Goal: Book appointment/travel/reservation

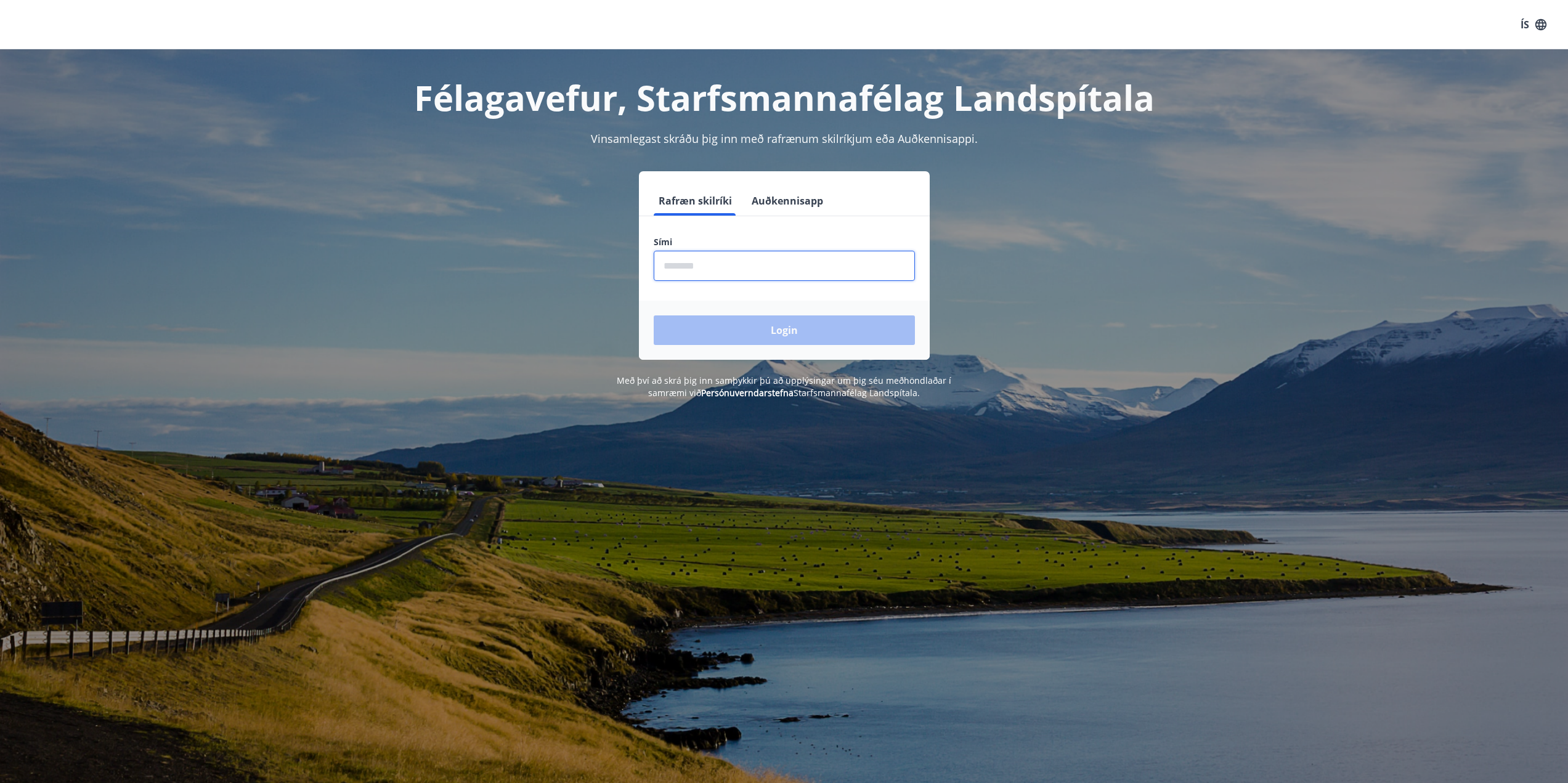
click at [780, 265] on input "phone" at bounding box center [784, 265] width 262 height 30
type input "********"
click at [654, 315] on button "Login" at bounding box center [784, 330] width 262 height 30
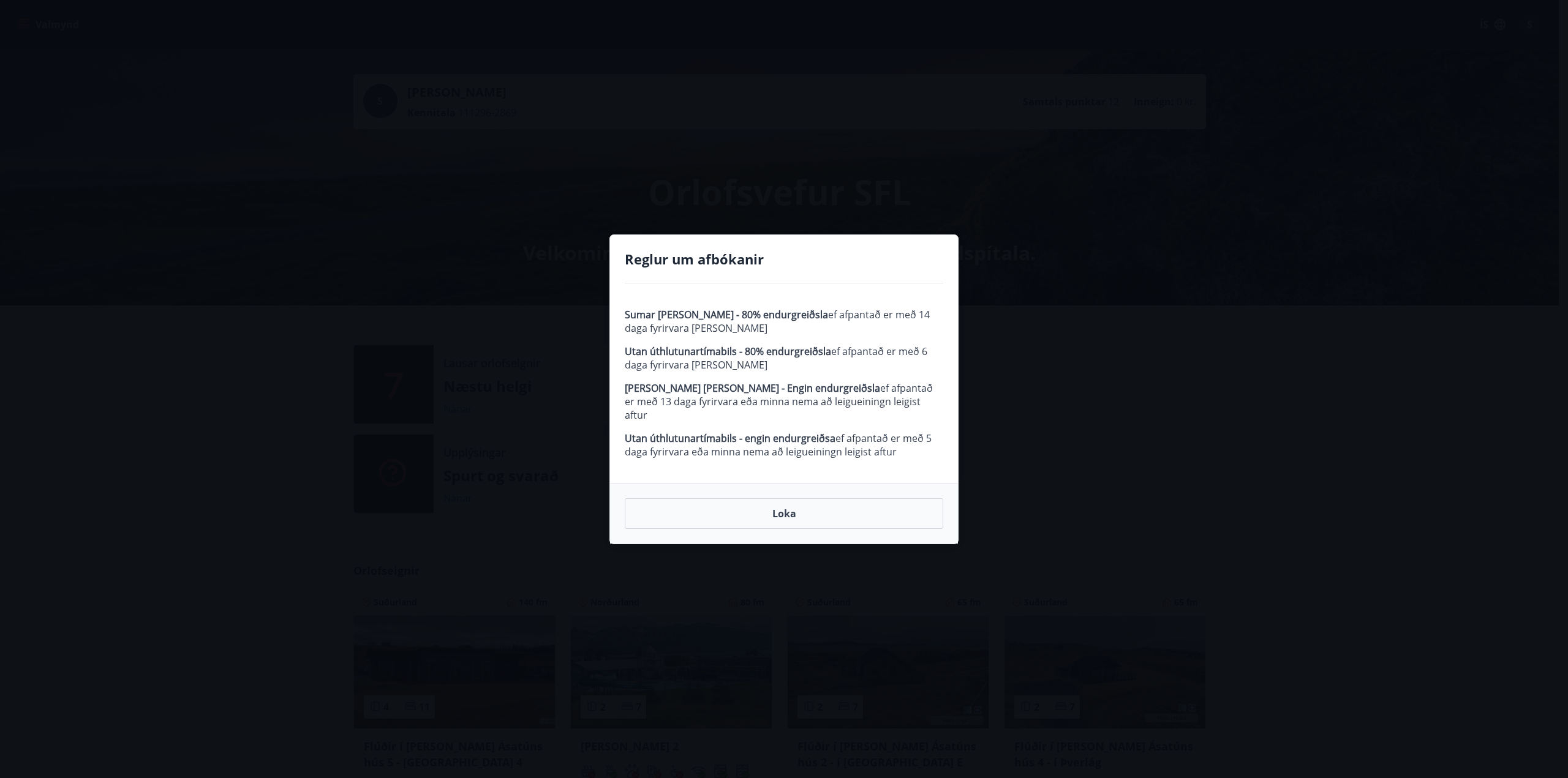
click at [763, 321] on strong "Sumar og páskar - 80% endurgreiðsla" at bounding box center [726, 314] width 203 height 13
click at [752, 358] on strong "Utan úthlutunartímabils - 80% endurgreiðsla" at bounding box center [727, 351] width 206 height 13
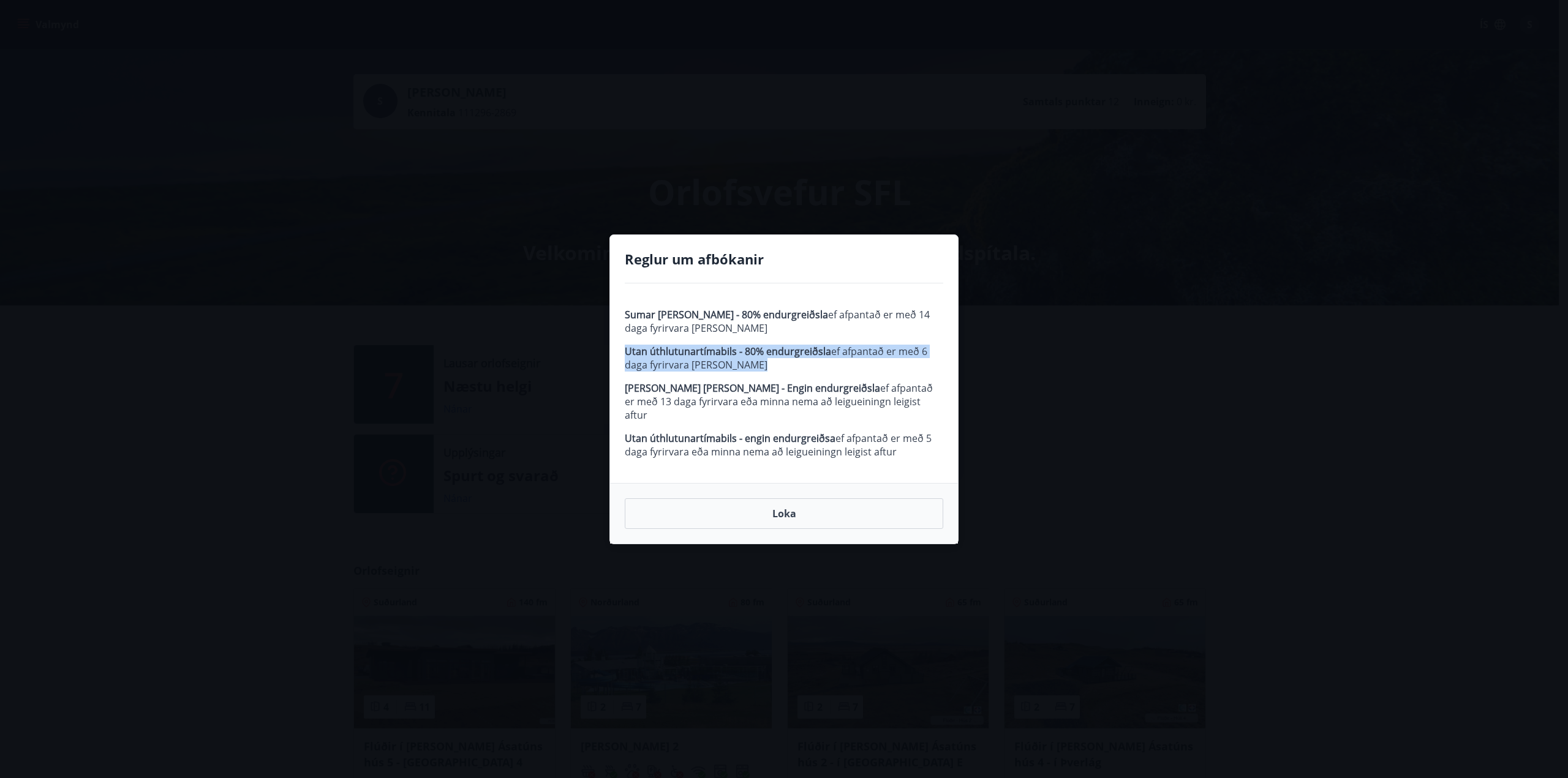
click at [752, 358] on strong "Utan úthlutunartímabils - 80% endurgreiðsla" at bounding box center [727, 351] width 206 height 13
click at [774, 395] on strong "Sumar og páskar - Engin endurgreiðsla" at bounding box center [752, 388] width 255 height 13
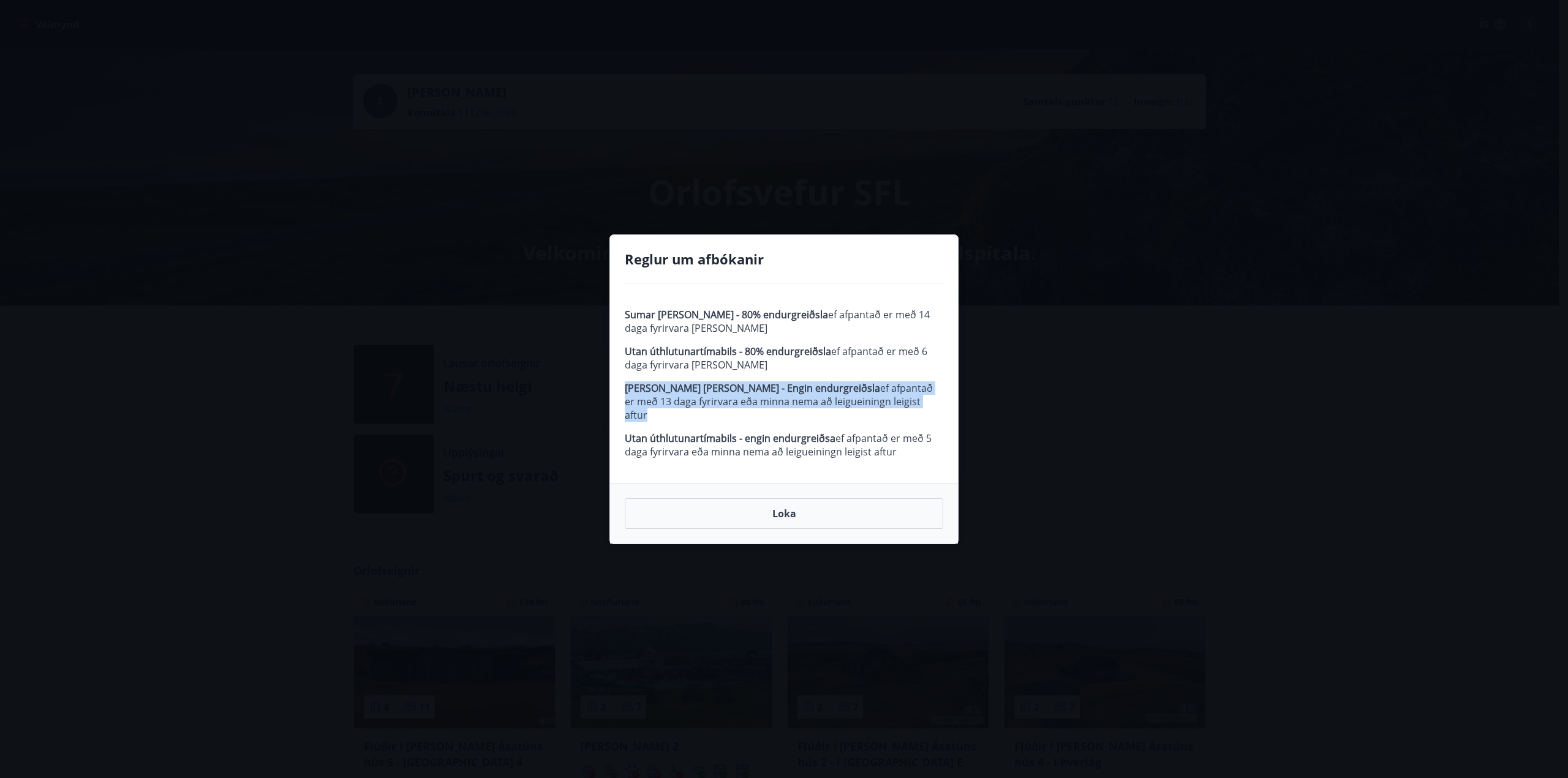
click at [774, 395] on strong "Sumar og páskar - Engin endurgreiðsla" at bounding box center [752, 388] width 255 height 13
click at [776, 441] on p "Utan úthlutunartímabils - engin endurgreiðsa ef afpantað er með 5 daga fyrirvar…" at bounding box center [784, 444] width 319 height 27
click at [769, 504] on button "Loka" at bounding box center [784, 513] width 319 height 31
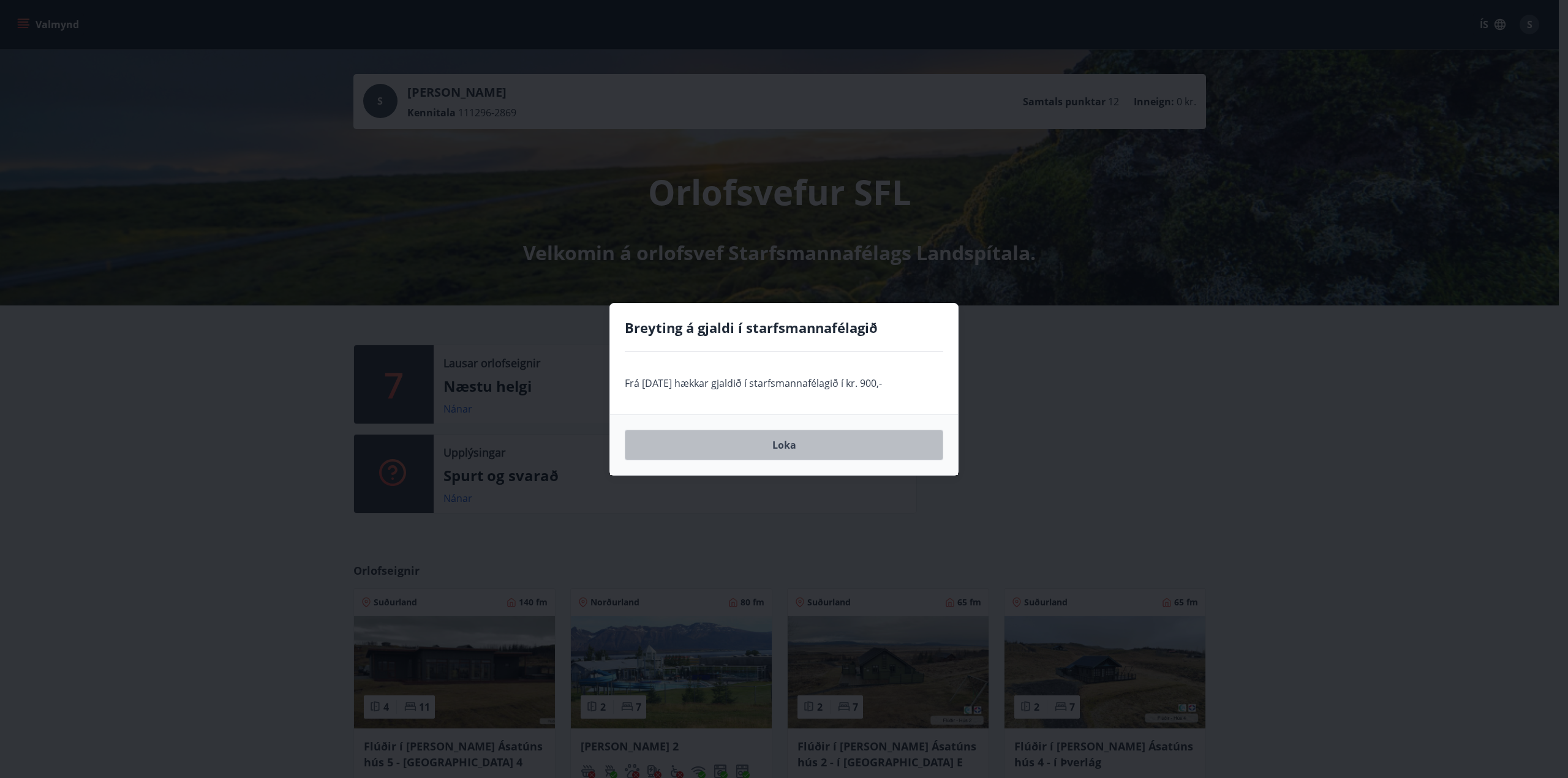
click at [738, 449] on button "Loka" at bounding box center [784, 444] width 319 height 31
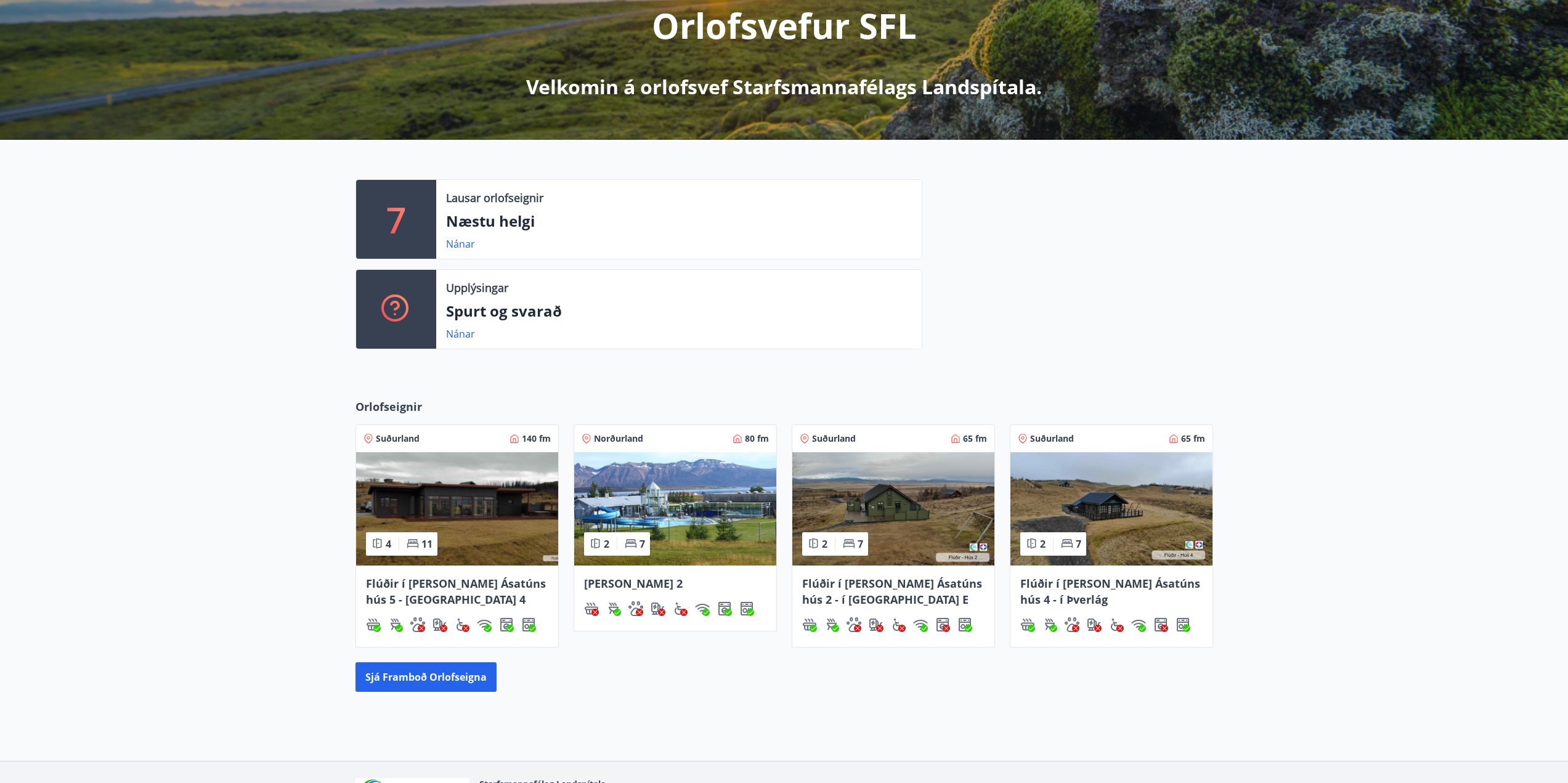
scroll to position [185, 0]
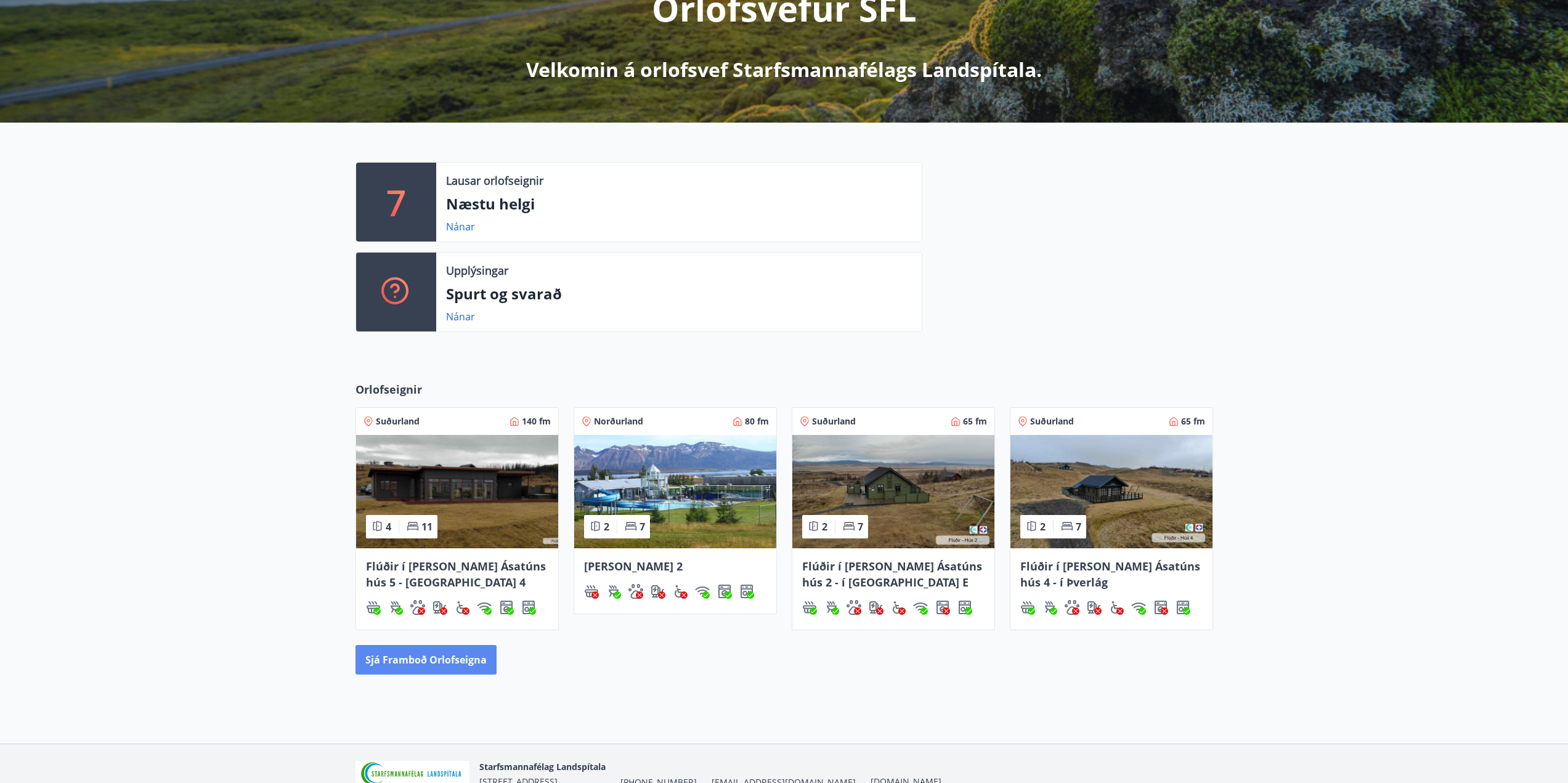
click at [450, 666] on button "Sjá framboð orlofseigna" at bounding box center [426, 660] width 141 height 30
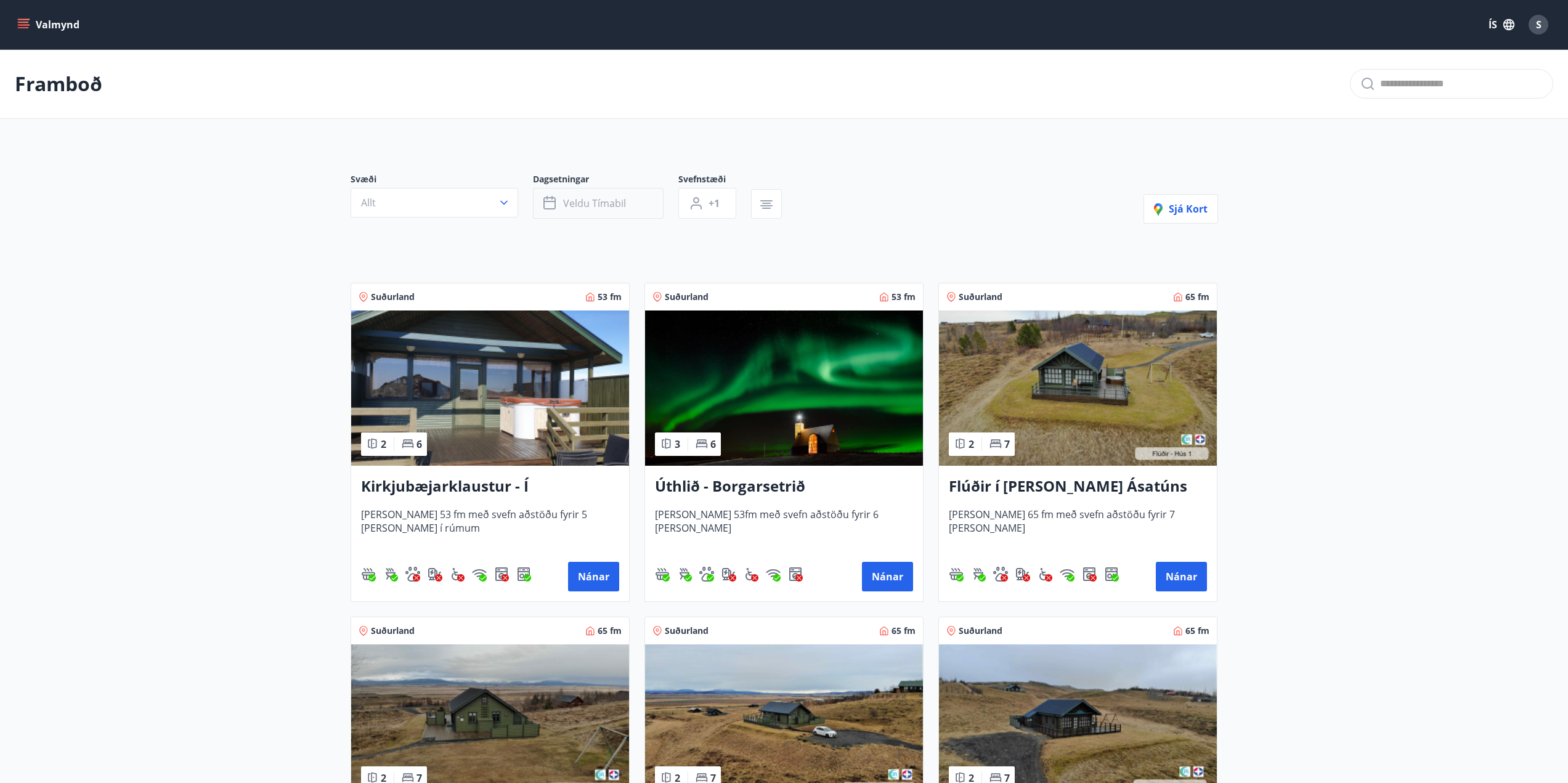
click at [628, 203] on button "Veldu tímabil" at bounding box center [597, 203] width 130 height 31
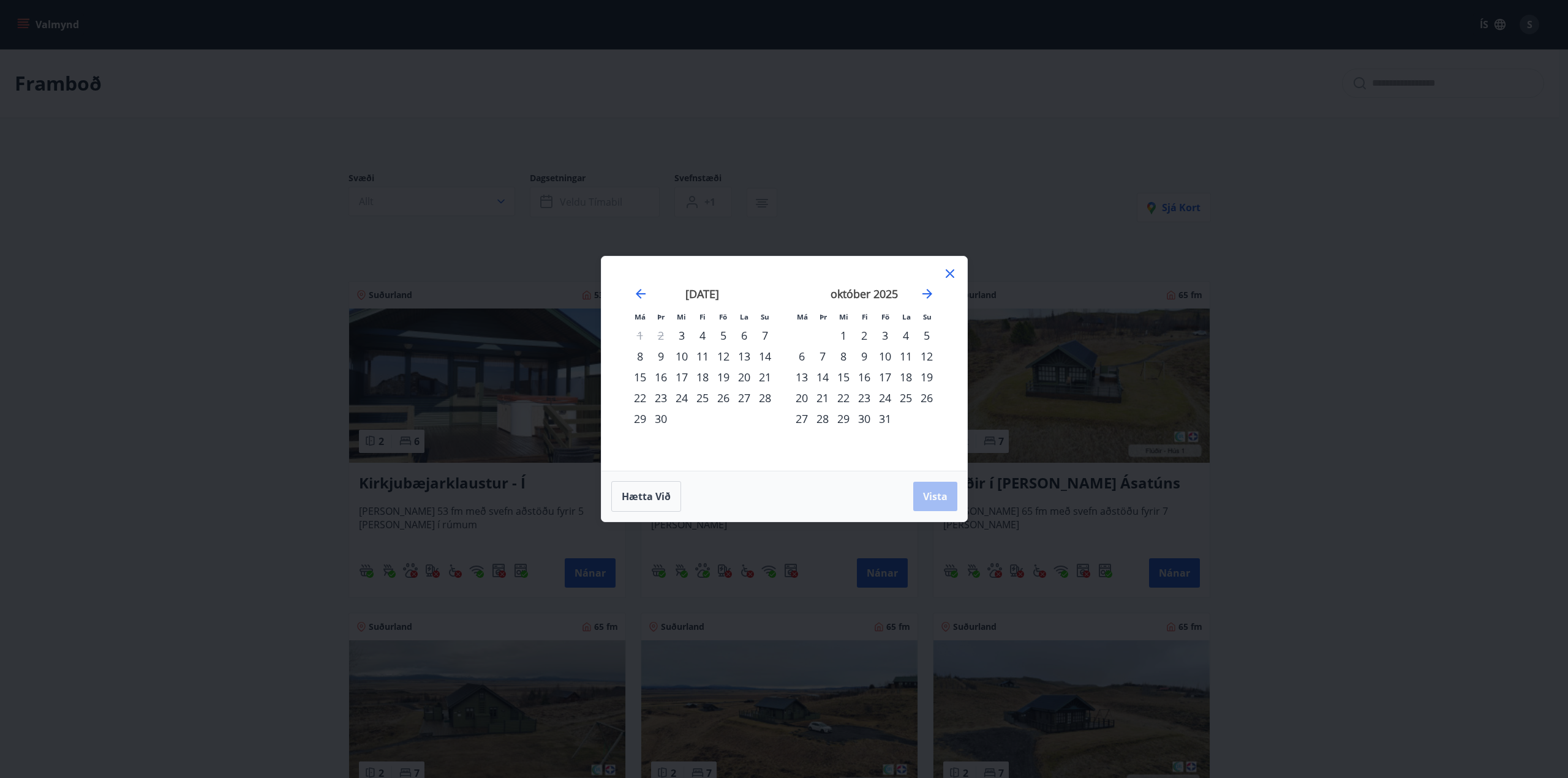
click at [726, 356] on div "12" at bounding box center [723, 356] width 21 height 20
click at [762, 358] on div "14" at bounding box center [764, 356] width 21 height 20
click at [938, 500] on span "Vista" at bounding box center [935, 497] width 24 height 13
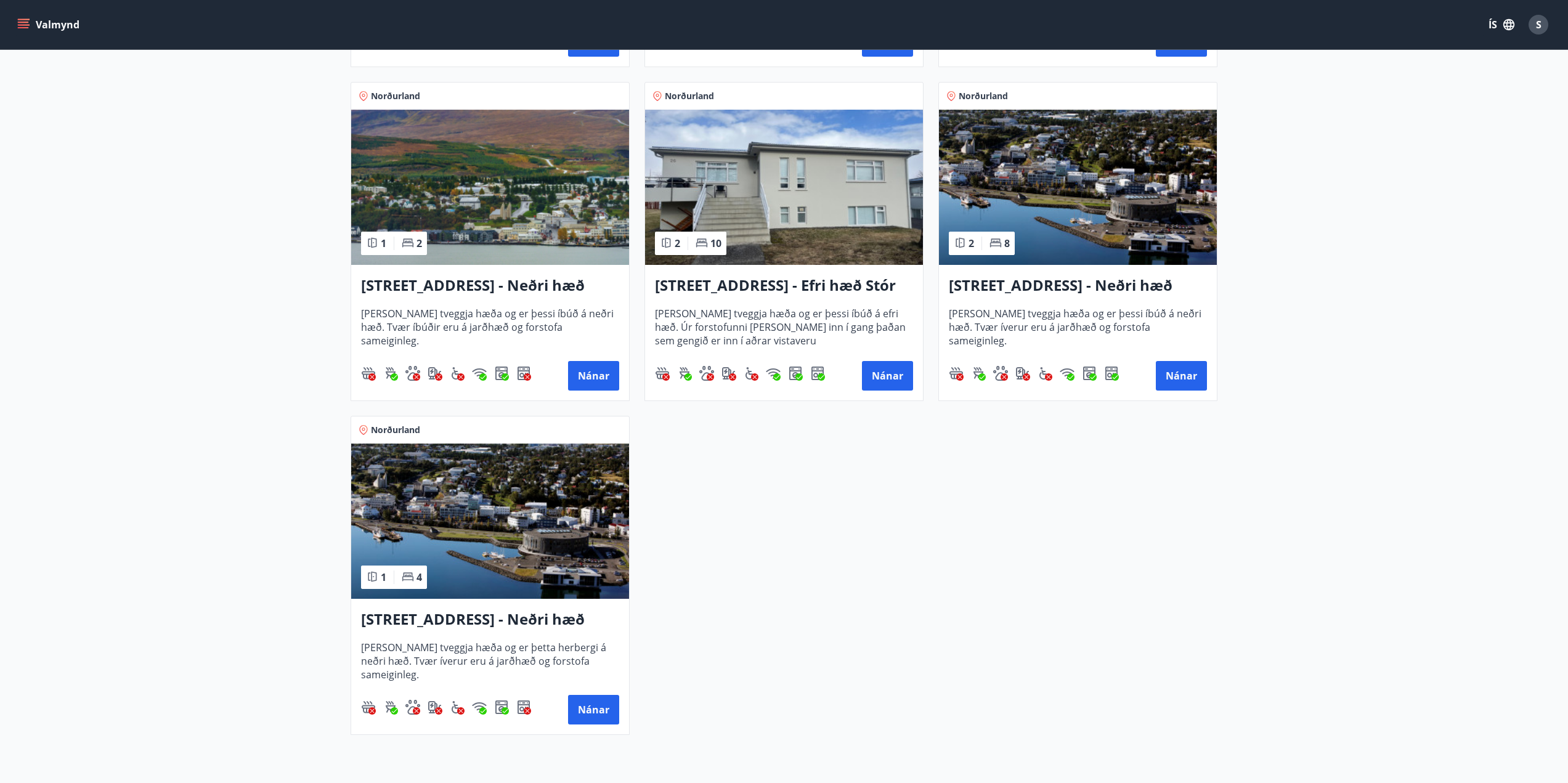
scroll to position [554, 0]
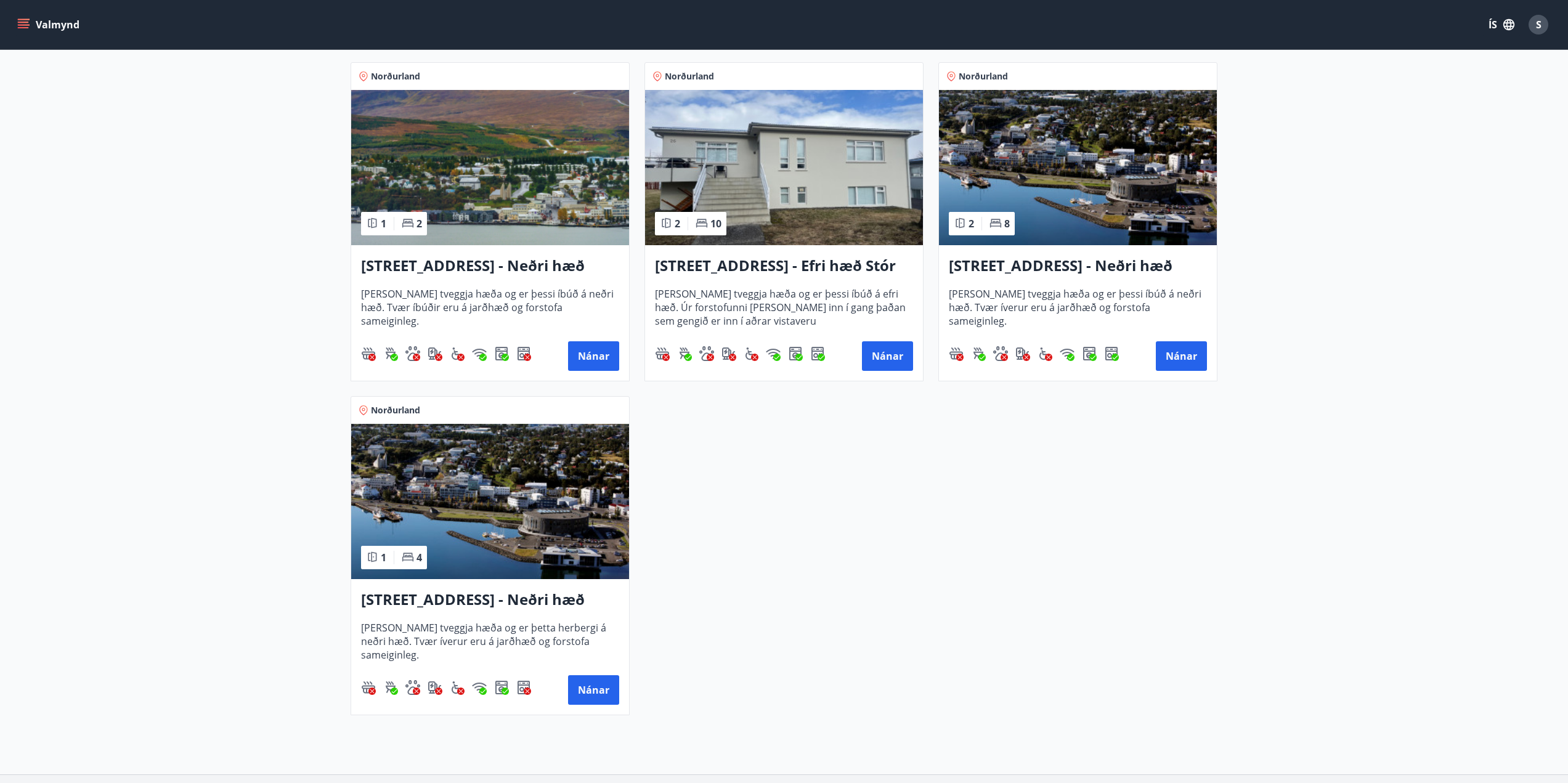
drag, startPoint x: 450, startPoint y: 608, endPoint x: 415, endPoint y: 602, distance: 35.5
click at [415, 602] on h3 "Hrafnagilsstræti 26 - Neðri hæð íbúð 3" at bounding box center [490, 600] width 258 height 23
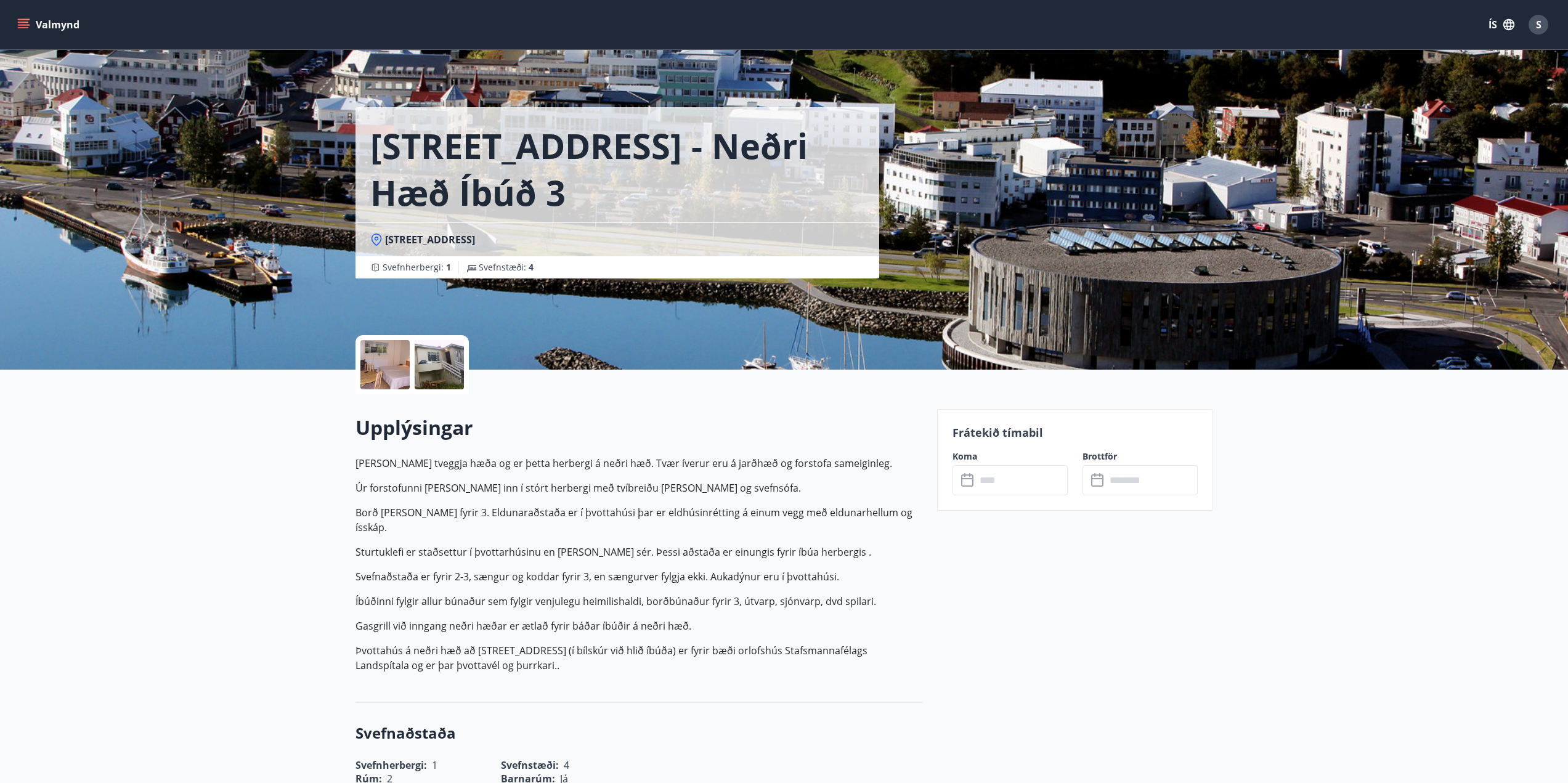
click at [1009, 488] on input "text" at bounding box center [1022, 480] width 92 height 30
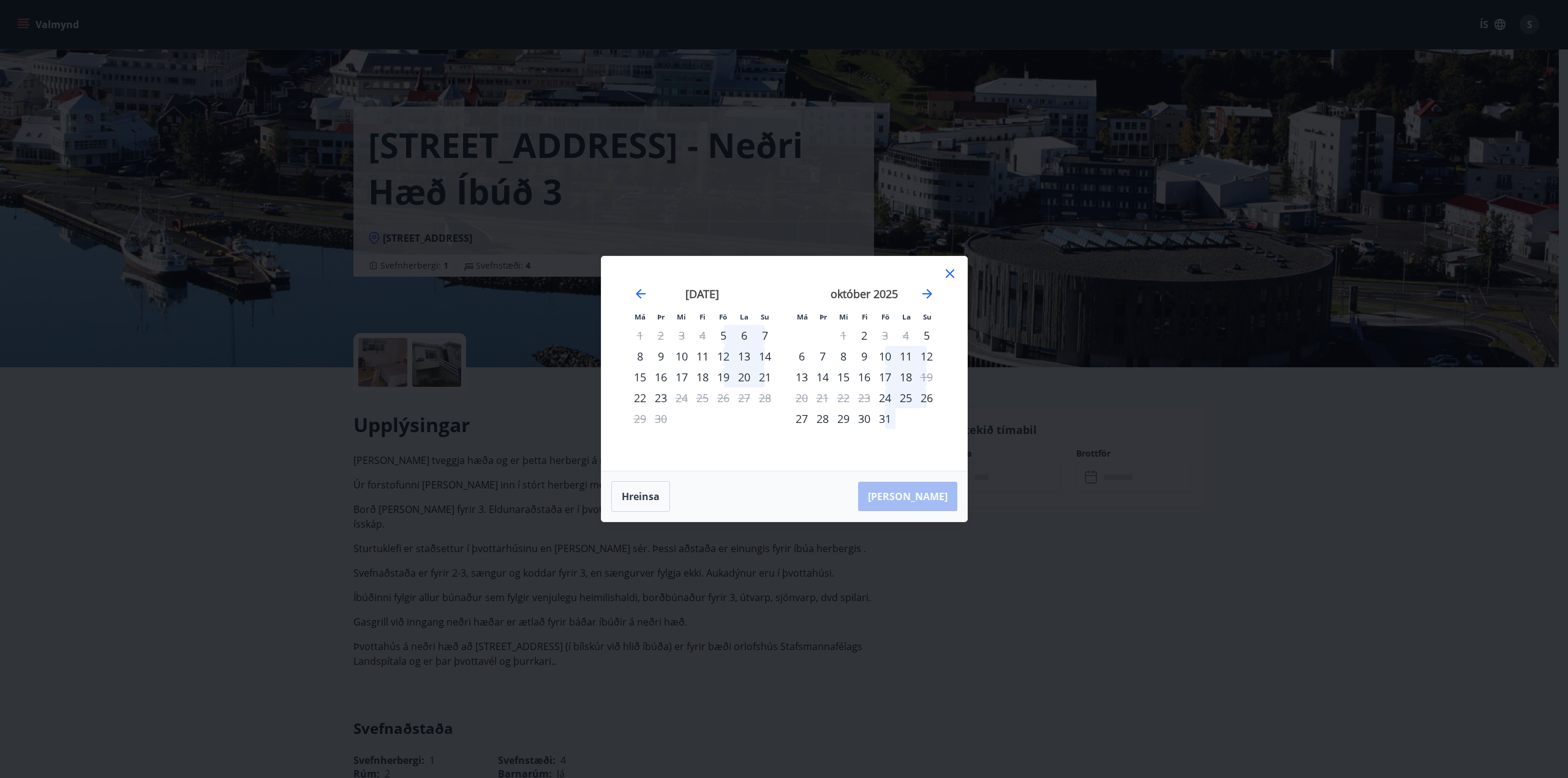
click at [731, 358] on div "12" at bounding box center [723, 356] width 21 height 20
click at [763, 358] on div "14" at bounding box center [764, 356] width 21 height 20
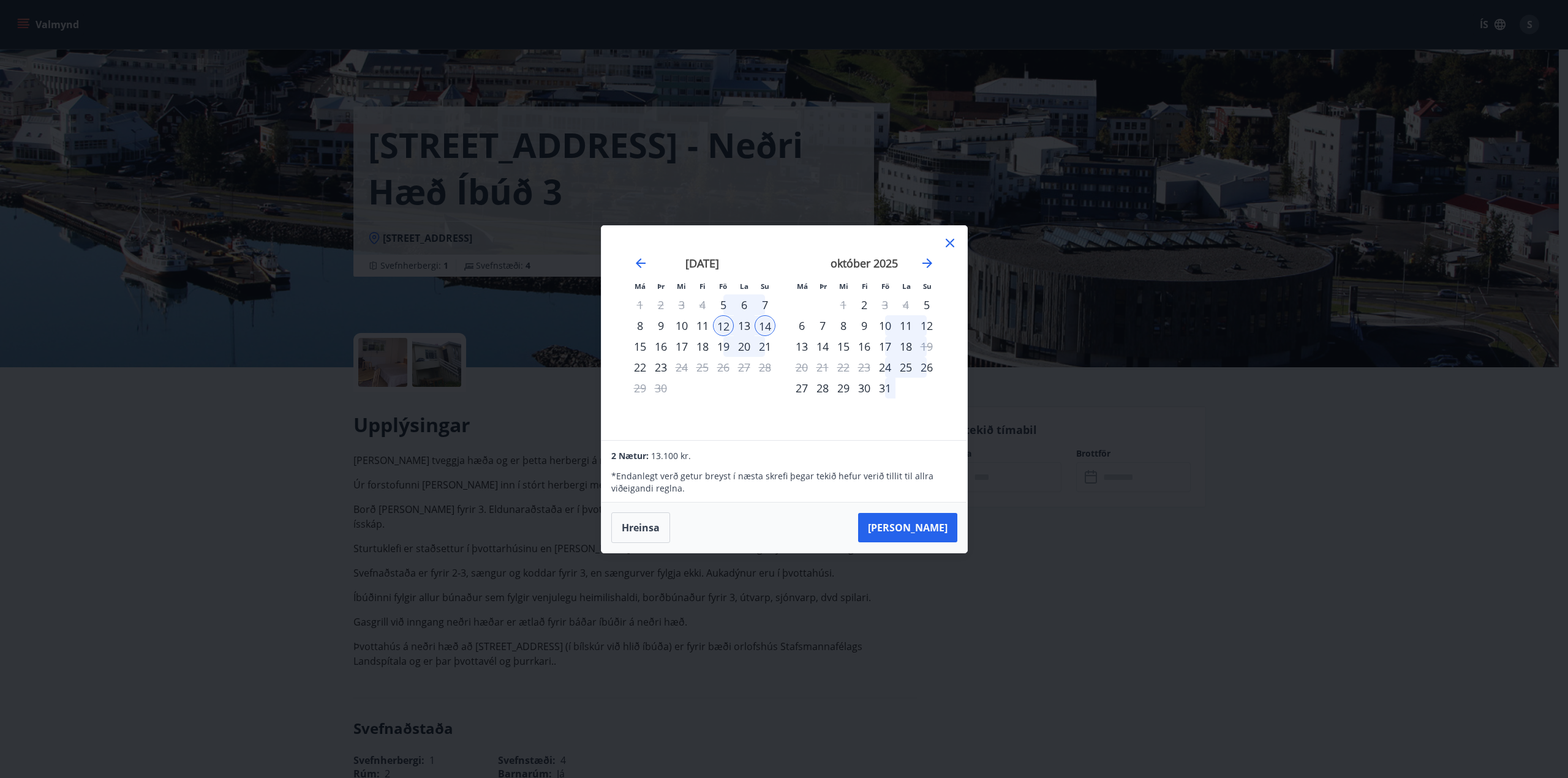
click at [950, 240] on icon at bounding box center [950, 243] width 15 height 15
